Goal: Information Seeking & Learning: Find specific page/section

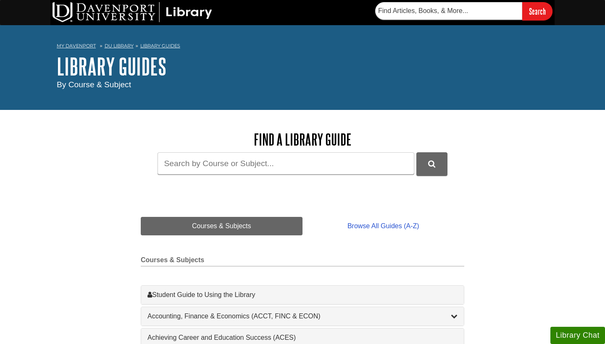
click at [124, 47] on link "DU Library" at bounding box center [119, 46] width 29 height 6
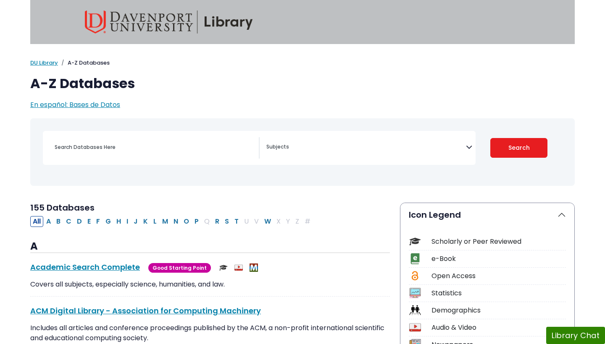
select select "Database Subject Filter"
click at [45, 63] on link "DU Library" at bounding box center [44, 63] width 28 height 8
click at [106, 219] on button "G" at bounding box center [108, 221] width 11 height 11
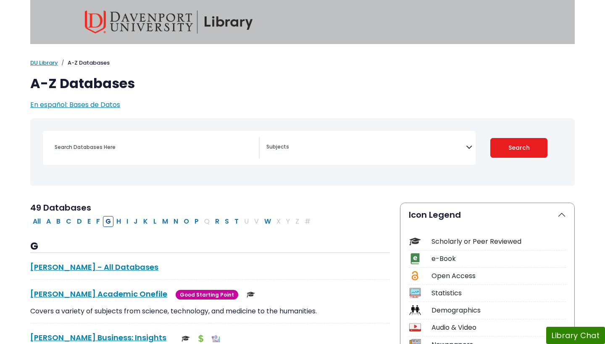
select select "Database Subject Filter"
click at [84, 266] on link "[PERSON_NAME] - All Databases This link opens in a new window" at bounding box center [94, 267] width 128 height 11
